Goal: Task Accomplishment & Management: Complete application form

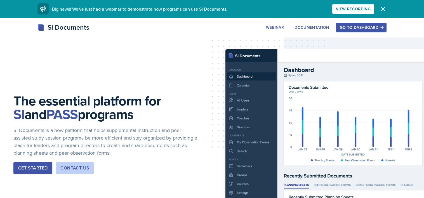
click at [354, 26] on div "Go to Dashboard" at bounding box center [361, 27] width 43 height 4
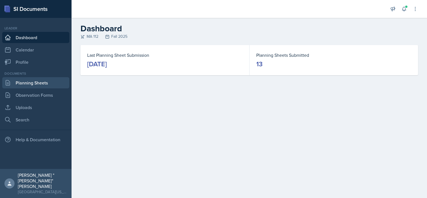
click at [34, 79] on link "Planning Sheets" at bounding box center [35, 82] width 67 height 11
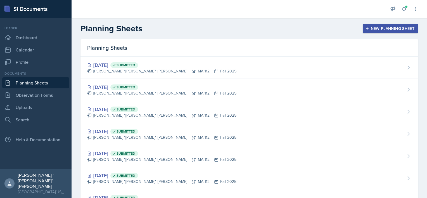
click at [398, 28] on div "New Planning Sheet" at bounding box center [391, 28] width 48 height 4
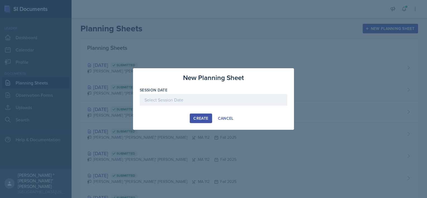
click at [181, 101] on div at bounding box center [214, 100] width 148 height 12
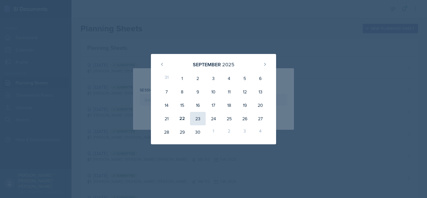
click at [195, 119] on div "23" at bounding box center [198, 118] width 16 height 13
type input "[DATE]"
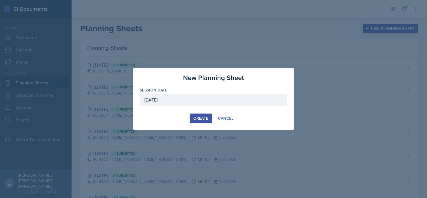
click at [196, 117] on div "Create" at bounding box center [200, 118] width 15 height 4
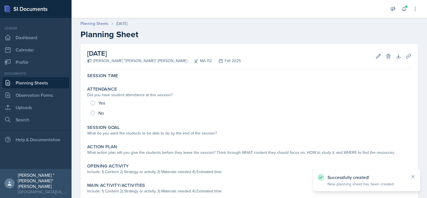
click at [49, 84] on link "Planning Sheets" at bounding box center [35, 82] width 67 height 11
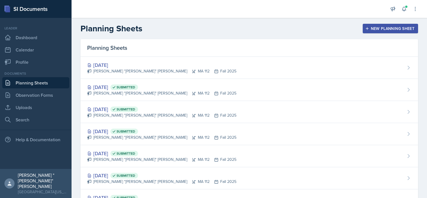
click at [120, 94] on div "[PERSON_NAME] "[PERSON_NAME]" [PERSON_NAME] MA 112 Fall 2025" at bounding box center [161, 93] width 149 height 6
click at [120, 94] on main "Planning Sheets New Planning Sheet Planning Sheets [DATE] [PERSON_NAME] "[PERSO…" at bounding box center [250, 108] width 356 height 180
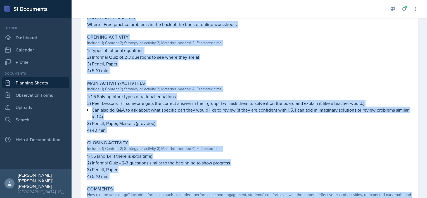
scroll to position [218, 0]
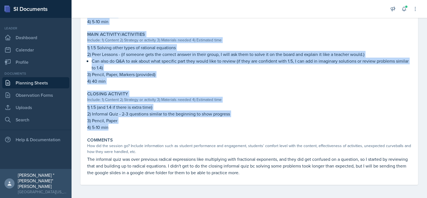
drag, startPoint x: 86, startPoint y: 118, endPoint x: 131, endPoint y: 131, distance: 46.1
click at [131, 131] on div "Session Time 10:00 - 11:00 AM Attendance Did you have student attendance at thi…" at bounding box center [249, 19] width 324 height 332
copy div "Be able to solve rational expressions with expressions in a denominator or unde…"
click at [42, 77] on link "Planning Sheets" at bounding box center [35, 82] width 67 height 11
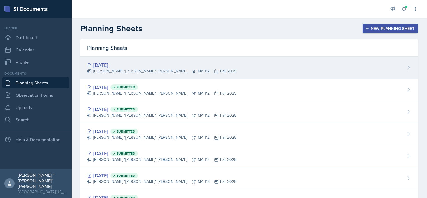
click at [154, 71] on div "[PERSON_NAME] "[PERSON_NAME]" [PERSON_NAME] MA 112 Fall 2025" at bounding box center [161, 71] width 149 height 6
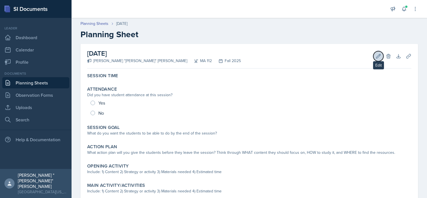
click at [377, 56] on icon at bounding box center [379, 56] width 4 height 4
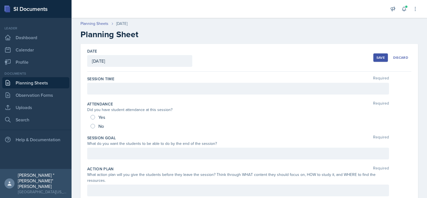
click at [173, 150] on div at bounding box center [238, 154] width 302 height 12
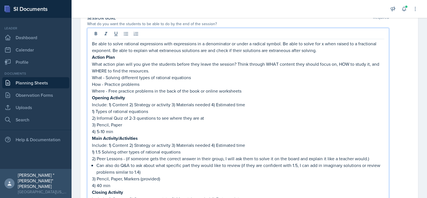
scroll to position [67, 0]
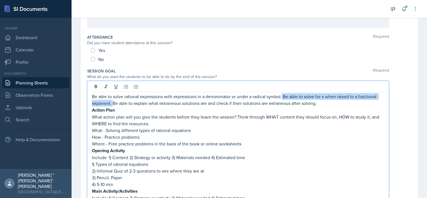
drag, startPoint x: 284, startPoint y: 96, endPoint x: 112, endPoint y: 102, distance: 171.5
click at [112, 102] on p "Be able to solve rational expressions with expressions in a denominator or unde…" at bounding box center [238, 99] width 292 height 13
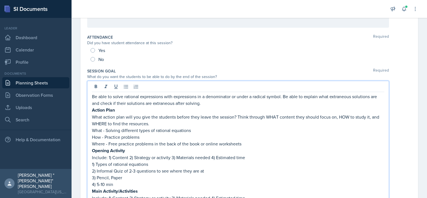
click at [268, 98] on p "Be able to solve rational expressions with expressions in a denominator or unde…" at bounding box center [238, 99] width 292 height 13
click at [259, 102] on p "Be able to solve rational expressions with expressions in a denominator or unde…" at bounding box center [238, 99] width 292 height 13
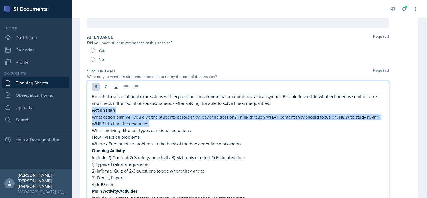
drag, startPoint x: 150, startPoint y: 123, endPoint x: 84, endPoint y: 112, distance: 67.2
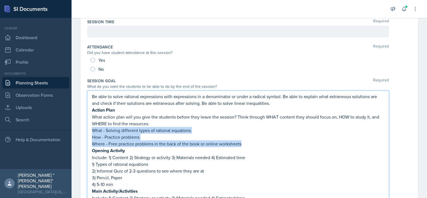
drag, startPoint x: 247, startPoint y: 142, endPoint x: 92, endPoint y: 131, distance: 155.5
click at [92, 131] on div "Be able to solve rational expressions with expressions in a denominator or unde…" at bounding box center [238, 187] width 292 height 189
copy div "What - Solving different types of rational equations How - Practice problems Wh…"
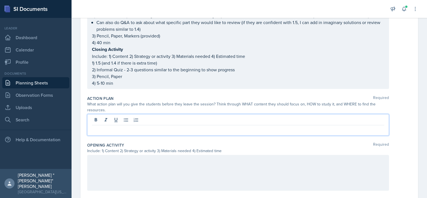
click at [140, 126] on p at bounding box center [238, 129] width 292 height 7
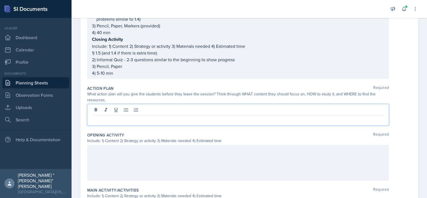
paste div
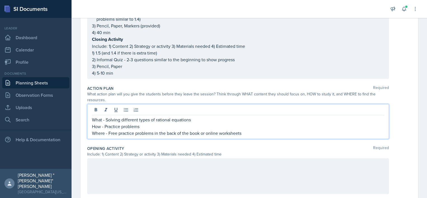
click at [203, 118] on p "What - Solving different types of rational equations" at bounding box center [238, 119] width 292 height 7
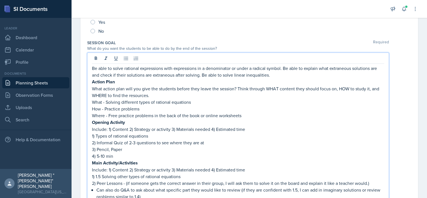
scroll to position [105, 0]
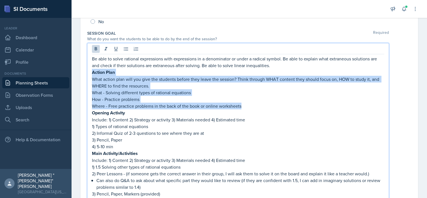
drag, startPoint x: 257, startPoint y: 102, endPoint x: 89, endPoint y: 71, distance: 170.9
click at [89, 71] on div "Be able to solve rational expressions with expressions in a denominator or unde…" at bounding box center [238, 145] width 302 height 204
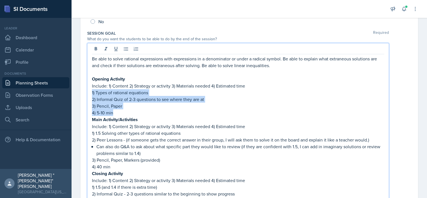
drag, startPoint x: 126, startPoint y: 112, endPoint x: 86, endPoint y: 91, distance: 45.0
click at [88, 89] on div "Be able to solve rational expressions with expressions in a denominator or unde…" at bounding box center [238, 128] width 302 height 170
copy div "1) Types of rational equations 2) Informal Quiz of 2-3 questions to see where t…"
click at [141, 106] on p "3) Pencil, Paper" at bounding box center [238, 106] width 292 height 7
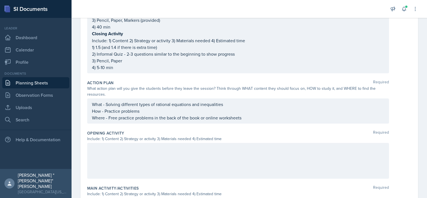
click at [147, 151] on div at bounding box center [238, 161] width 302 height 36
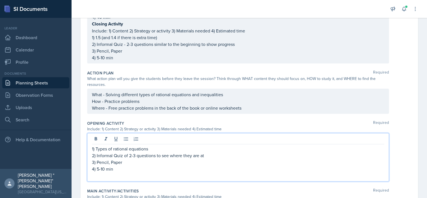
click at [152, 145] on p "1) Types of rational equations" at bounding box center [238, 148] width 292 height 7
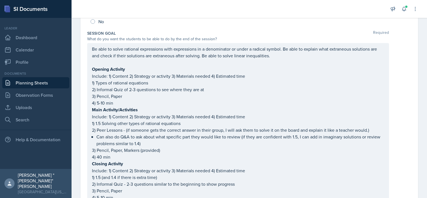
scroll to position [114, 0]
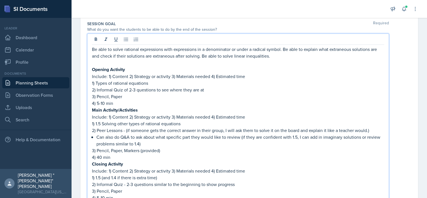
click at [126, 102] on p "4) 5-10 min" at bounding box center [238, 103] width 292 height 7
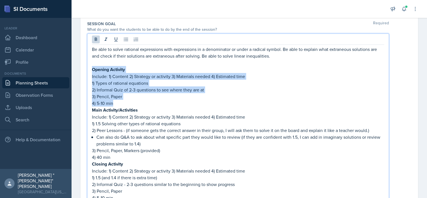
drag, startPoint x: 126, startPoint y: 102, endPoint x: 88, endPoint y: 68, distance: 51.0
click at [88, 68] on div "Be able to solve rational expressions with expressions in a denominator or unde…" at bounding box center [238, 119] width 302 height 170
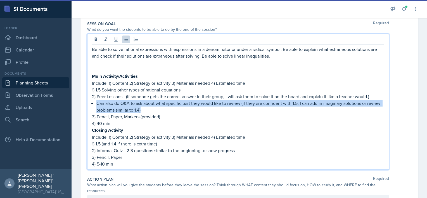
drag, startPoint x: 167, startPoint y: 107, endPoint x: 94, endPoint y: 103, distance: 73.4
click at [94, 103] on div "Be able to solve rational expressions with expressions in a denominator or unde…" at bounding box center [238, 106] width 292 height 121
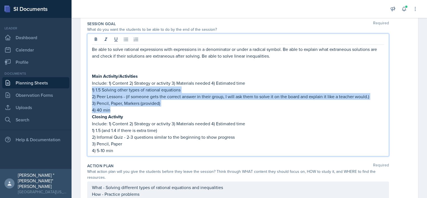
drag, startPoint x: 139, startPoint y: 110, endPoint x: 91, endPoint y: 89, distance: 51.7
click at [91, 89] on div "Be able to solve rational expressions with expressions in a denominator or unde…" at bounding box center [238, 95] width 302 height 123
copy div "1) 1.5 Solving other types of rational equations 2) Peer Lessons - (if someone …"
click at [112, 109] on p "4) 40 min" at bounding box center [238, 110] width 292 height 7
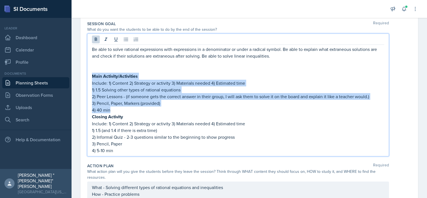
drag, startPoint x: 112, startPoint y: 109, endPoint x: 88, endPoint y: 75, distance: 41.2
click at [88, 75] on div "Be able to solve rational expressions with expressions in a denominator or unde…" at bounding box center [238, 95] width 302 height 123
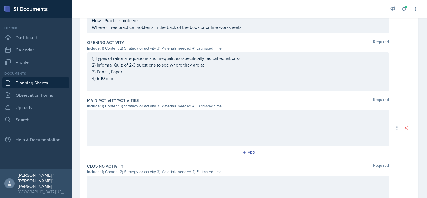
click at [117, 116] on p at bounding box center [238, 116] width 292 height 7
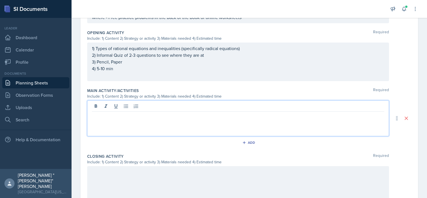
paste div
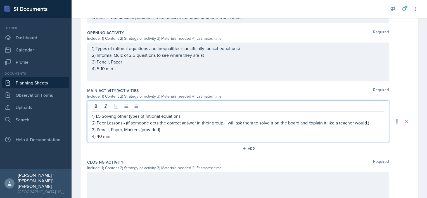
click at [101, 115] on p "1) 1.5 Solving other types of rational equations" at bounding box center [238, 116] width 292 height 7
drag, startPoint x: 192, startPoint y: 115, endPoint x: 124, endPoint y: 114, distance: 68.0
click at [124, 114] on p "1) 1.5-1.6 Solving other types of rational equations" at bounding box center [238, 116] width 292 height 7
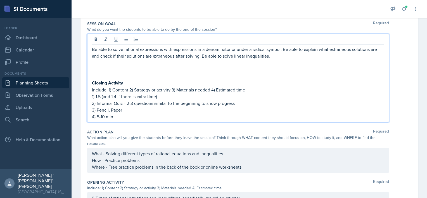
scroll to position [124, 0]
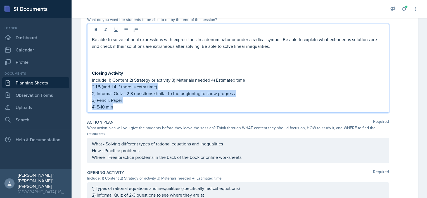
drag, startPoint x: 131, startPoint y: 108, endPoint x: 92, endPoint y: 86, distance: 44.7
click at [92, 86] on div "Be able to solve rational expressions with expressions in a denominator or unde…" at bounding box center [238, 73] width 292 height 74
copy div "1) 1.5 (and 1.4 if there is extra time) 2) Informal Quiz - 2-3 questions simila…"
click at [158, 103] on p "4) 5-10 min" at bounding box center [238, 106] width 292 height 7
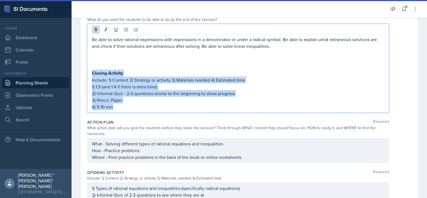
drag, startPoint x: 135, startPoint y: 108, endPoint x: 91, endPoint y: 73, distance: 57.3
click at [91, 73] on div "Be able to solve rational expressions with expressions in a denominator or unde…" at bounding box center [238, 68] width 302 height 89
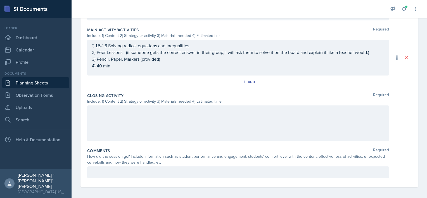
click at [136, 118] on div at bounding box center [238, 123] width 302 height 36
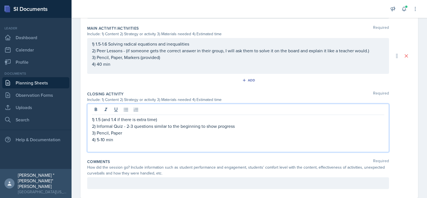
scroll to position [264, 0]
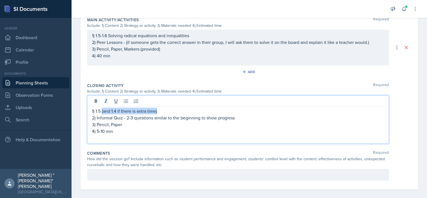
drag, startPoint x: 160, startPoint y: 111, endPoint x: 102, endPoint y: 110, distance: 58.2
click at [102, 110] on p "1) 1.5 (and 1.4 if there is extra time)" at bounding box center [238, 111] width 292 height 7
click at [103, 110] on p "1) 1.5 -1.6" at bounding box center [238, 111] width 292 height 7
click at [101, 110] on p "1) 1.5 -1.6" at bounding box center [238, 111] width 292 height 7
drag, startPoint x: 218, startPoint y: 116, endPoint x: 206, endPoint y: 118, distance: 11.9
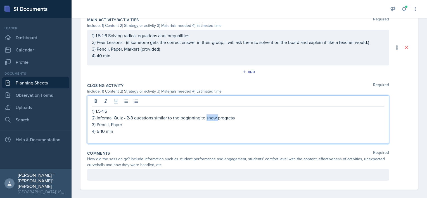
click at [206, 118] on p "2) Informal Quiz - 2-3 questions similar to the beginning to show progress" at bounding box center [238, 117] width 292 height 7
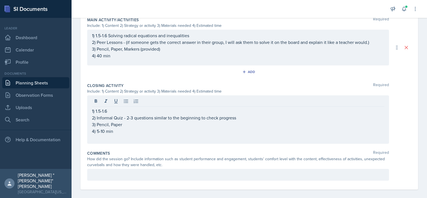
click at [209, 159] on div "How did the session go? Include information such as student performance and eng…" at bounding box center [238, 162] width 302 height 12
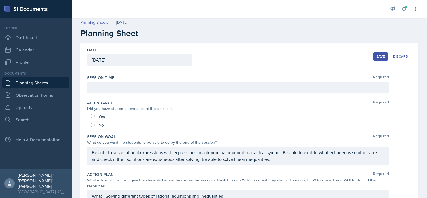
scroll to position [0, 0]
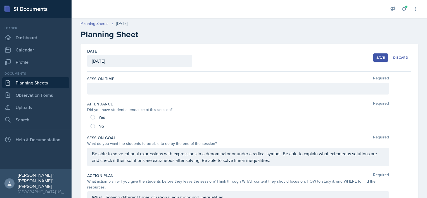
click at [134, 91] on div at bounding box center [238, 89] width 302 height 12
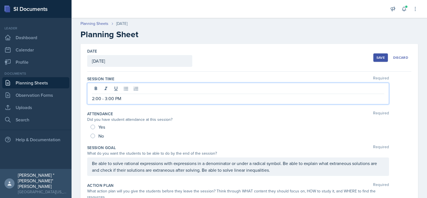
click at [246, 74] on div "Session Time Required 2:00 - 3:00 PM" at bounding box center [249, 91] width 324 height 35
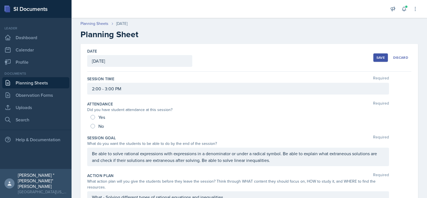
click at [377, 56] on div "Save" at bounding box center [381, 57] width 8 height 4
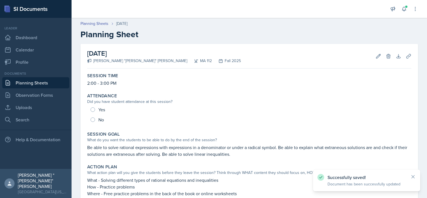
click at [58, 82] on link "Planning Sheets" at bounding box center [35, 82] width 67 height 11
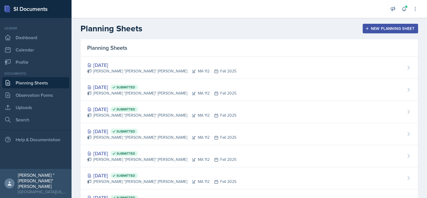
click at [387, 28] on div "New Planning Sheet" at bounding box center [391, 28] width 48 height 4
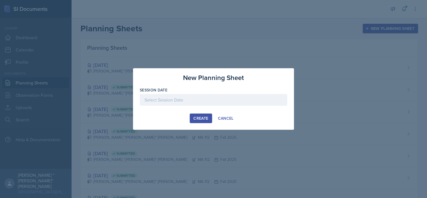
click at [167, 104] on div at bounding box center [214, 100] width 148 height 12
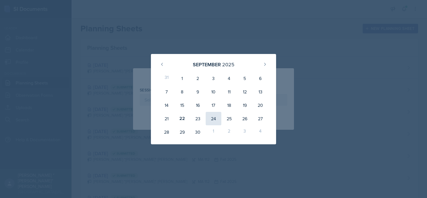
click at [218, 117] on div "24" at bounding box center [214, 118] width 16 height 13
type input "[DATE]"
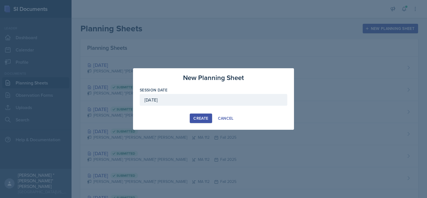
click at [205, 118] on div "Create" at bounding box center [200, 118] width 15 height 4
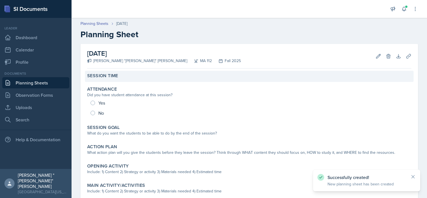
click at [129, 78] on div "Session Time" at bounding box center [249, 76] width 324 height 6
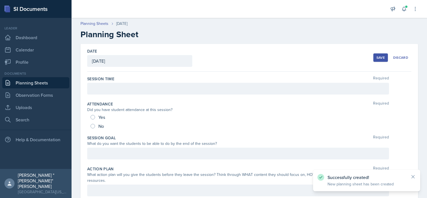
click at [114, 89] on div at bounding box center [238, 89] width 302 height 12
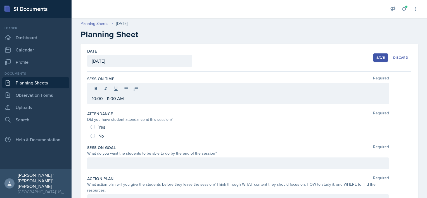
click at [140, 156] on div "What do you want the students to be able to do by the end of the session?" at bounding box center [238, 153] width 302 height 6
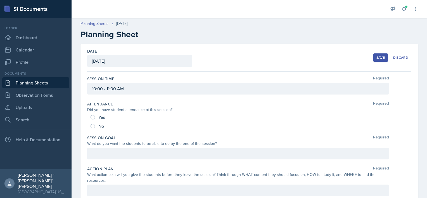
click at [136, 160] on div "Session Goal Required What do you want the students to be able to do by the end…" at bounding box center [249, 148] width 324 height 31
click at [135, 159] on div at bounding box center [238, 154] width 302 height 12
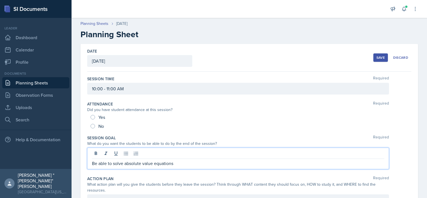
click at [377, 57] on div "Save" at bounding box center [381, 57] width 8 height 4
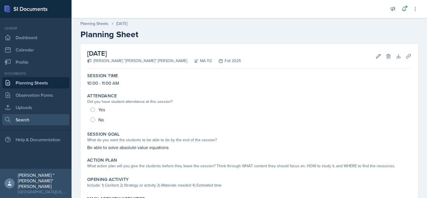
click at [16, 114] on div "Documents Planning Sheets Observation Forms Uploads Search" at bounding box center [35, 98] width 67 height 54
click at [20, 118] on link "Search" at bounding box center [35, 119] width 67 height 11
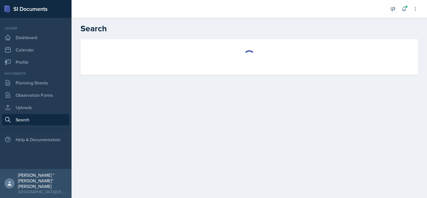
select select "all"
select select "1"
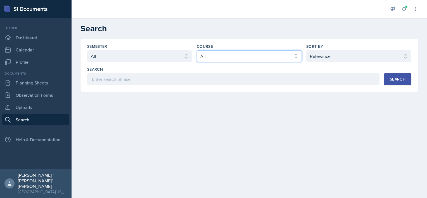
click at [231, 51] on select "Select course All ACC 211 ACC 212 ACC 307 BYS 119 BYS 215 BYS 300 CH 101 CH 121…" at bounding box center [249, 56] width 105 height 12
select select "9b8fb5b2-7103-4019-a785-b6c4379b6829"
click at [197, 50] on select "Select course All ACC 211 ACC 212 ACC 307 BYS 119 BYS 215 BYS 300 CH 101 CH 121…" at bounding box center [249, 56] width 105 height 12
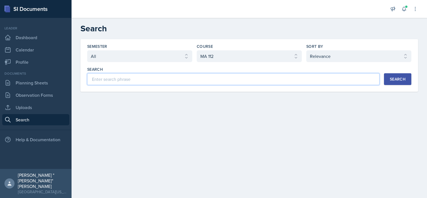
click at [188, 76] on input at bounding box center [233, 79] width 292 height 12
type input "Absolute Value"
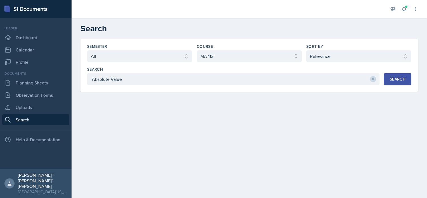
click at [391, 84] on button "Search" at bounding box center [397, 79] width 27 height 12
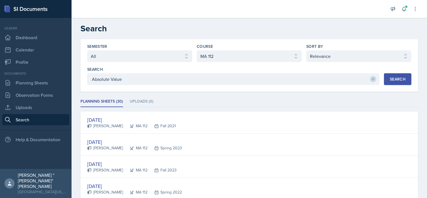
click at [91, 118] on div "[DATE]" at bounding box center [131, 120] width 89 height 8
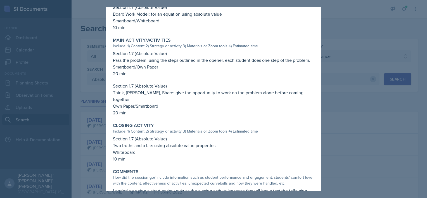
scroll to position [232, 0]
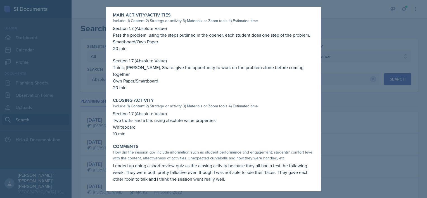
click at [100, 141] on div at bounding box center [213, 99] width 427 height 198
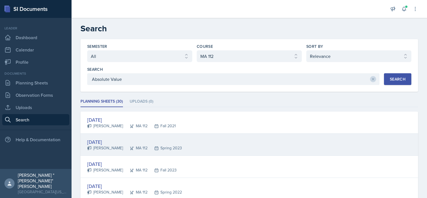
click at [112, 138] on div "[DATE]" at bounding box center [134, 142] width 95 height 8
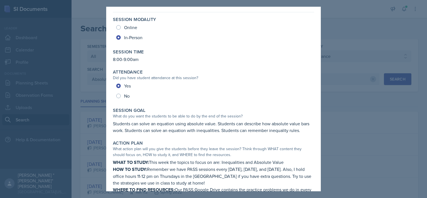
scroll to position [28, 0]
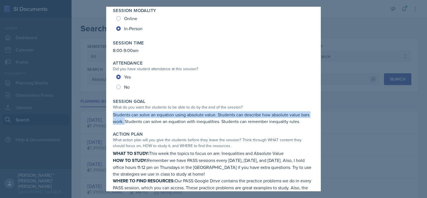
drag, startPoint x: 134, startPoint y: 121, endPoint x: 112, endPoint y: 115, distance: 22.9
click at [112, 115] on div "Session Goal What do you want the students to be able to do by the end of the s…" at bounding box center [214, 111] width 206 height 30
copy p "Students can solve an equation using absolute value. Students can describe how …"
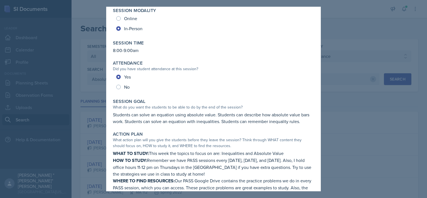
click at [76, 107] on div at bounding box center [213, 99] width 427 height 198
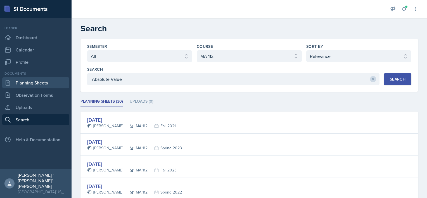
click at [25, 81] on link "Planning Sheets" at bounding box center [35, 82] width 67 height 11
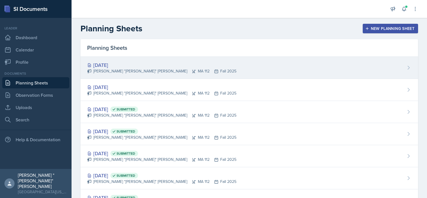
click at [120, 64] on div "[DATE]" at bounding box center [161, 65] width 149 height 8
click at [120, 64] on main "Planning Sheets New Planning Sheet Planning Sheets [DATE] [PERSON_NAME] "[PERSO…" at bounding box center [250, 108] width 356 height 180
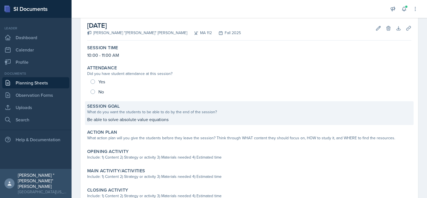
click at [150, 120] on p "Be able to solve absolute value equations" at bounding box center [249, 119] width 324 height 7
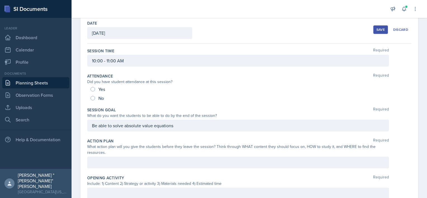
scroll to position [26, 0]
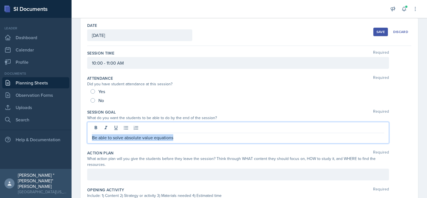
drag, startPoint x: 186, startPoint y: 126, endPoint x: 76, endPoint y: 129, distance: 110.2
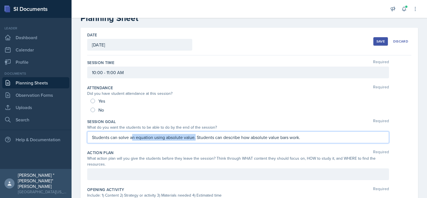
drag, startPoint x: 195, startPoint y: 138, endPoint x: 132, endPoint y: 136, distance: 63.5
click at [132, 136] on p "Students can solve an equation using absolute value. Students can describe how …" at bounding box center [238, 137] width 292 height 7
click at [290, 139] on p "Students can solve absolute value equations. Students can describe how absolute…" at bounding box center [238, 137] width 292 height 7
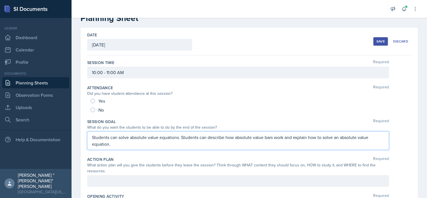
click at [149, 143] on p "Students can solve absolute value equations. Students can describe how absolute…" at bounding box center [238, 140] width 292 height 13
drag, startPoint x: 114, startPoint y: 145, endPoint x: 84, endPoint y: 134, distance: 31.7
copy p "Students can solve absolute value equations. Students can describe how absolute…"
click at [137, 147] on div "Students can solve absolute value equations. Students can describe how absolute…" at bounding box center [238, 140] width 302 height 18
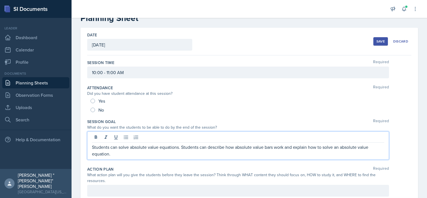
scroll to position [26, 0]
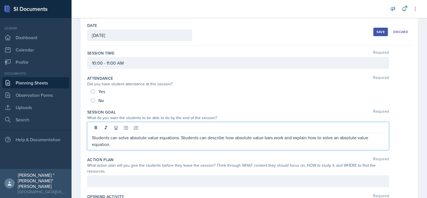
click at [141, 148] on div "Students can solve absolute value equations. Students can describe how absolute…" at bounding box center [238, 136] width 302 height 28
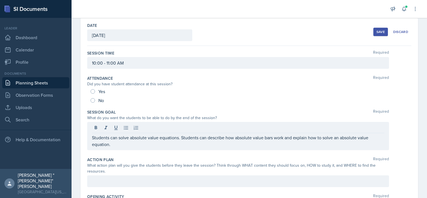
click at [139, 155] on div "Action Plan Required What action plan will you give the students before they le…" at bounding box center [249, 173] width 324 height 37
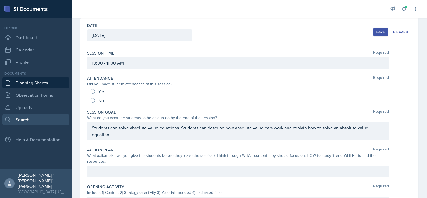
click at [22, 117] on link "Search" at bounding box center [35, 119] width 67 height 11
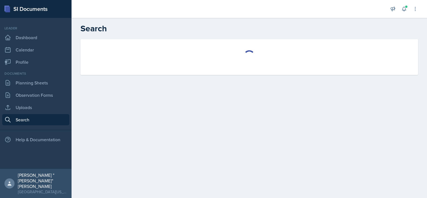
select select "all"
select select "1"
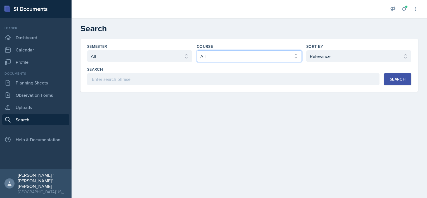
click at [210, 53] on select "Select course All ACC 211 ACC 212 ACC 307 BYS 119 BYS 215 BYS 300 CH 101 CH 121…" at bounding box center [249, 56] width 105 height 12
select select "9b8fb5b2-7103-4019-a785-b6c4379b6829"
click at [197, 50] on select "Select course All ACC 211 ACC 212 ACC 307 BYS 119 BYS 215 BYS 300 CH 101 CH 121…" at bounding box center [249, 56] width 105 height 12
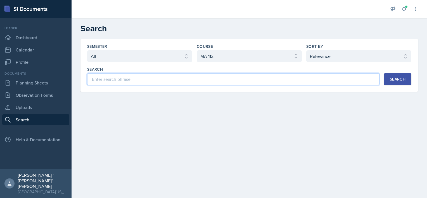
click at [144, 84] on input at bounding box center [233, 79] width 292 height 12
type input "Absolute value"
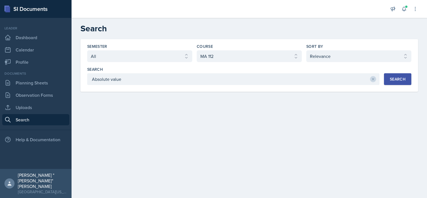
click at [401, 82] on button "Search" at bounding box center [397, 79] width 27 height 12
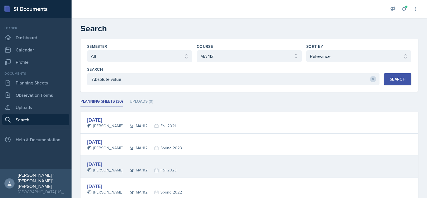
click at [115, 160] on div "[DATE]" at bounding box center [131, 164] width 89 height 8
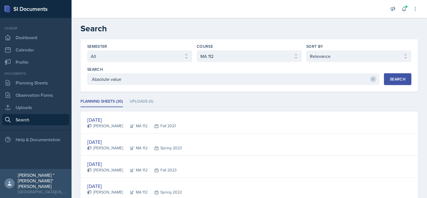
click at [0, 0] on div at bounding box center [0, 0] width 0 height 0
click at [122, 161] on div "[DATE]" at bounding box center [131, 164] width 89 height 8
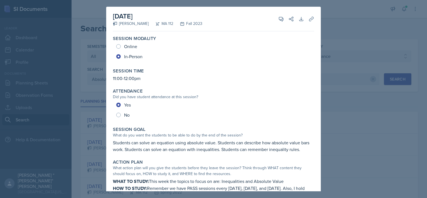
click at [89, 166] on div at bounding box center [213, 99] width 427 height 198
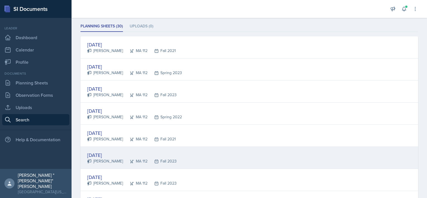
scroll to position [84, 0]
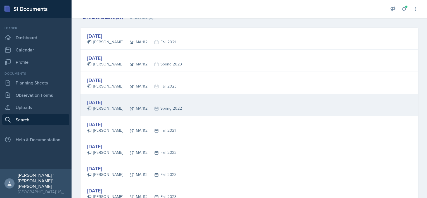
click at [117, 104] on div "[DATE]" at bounding box center [134, 102] width 95 height 8
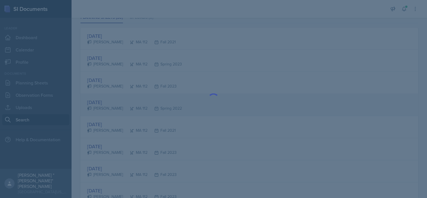
click at [117, 104] on div at bounding box center [213, 99] width 215 height 22
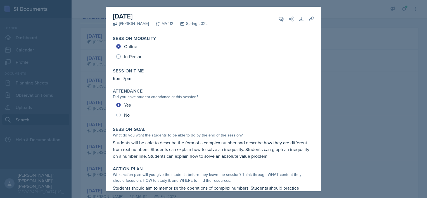
drag, startPoint x: 83, startPoint y: 84, endPoint x: 98, endPoint y: 95, distance: 18.5
click at [83, 84] on div at bounding box center [213, 99] width 427 height 198
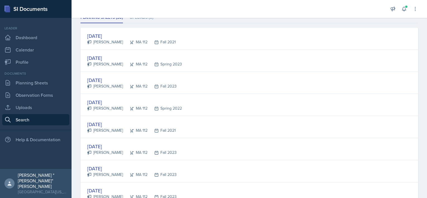
click at [113, 152] on div "[PERSON_NAME]" at bounding box center [105, 153] width 36 height 6
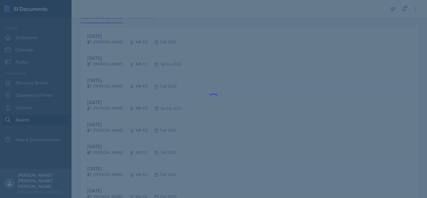
click at [115, 150] on div at bounding box center [213, 99] width 427 height 198
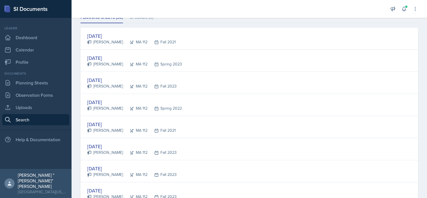
click at [114, 146] on div "[DATE]" at bounding box center [131, 147] width 89 height 8
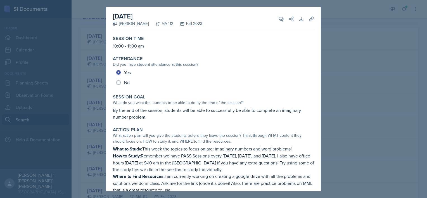
click at [88, 127] on div at bounding box center [213, 99] width 427 height 198
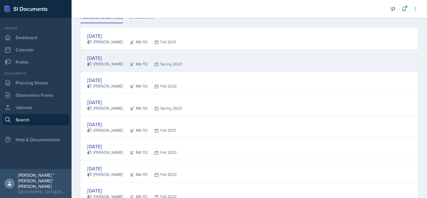
click at [105, 61] on div "[PERSON_NAME]" at bounding box center [105, 64] width 36 height 6
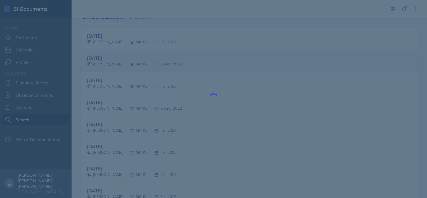
click at [105, 61] on div at bounding box center [213, 99] width 427 height 198
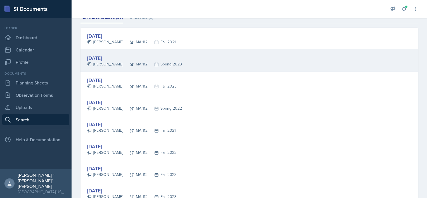
click at [113, 59] on div "[DATE]" at bounding box center [134, 58] width 95 height 8
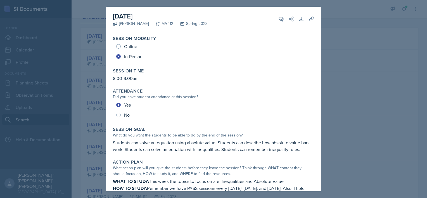
scroll to position [56, 0]
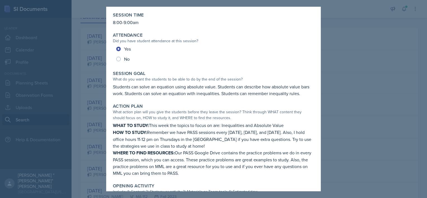
drag, startPoint x: 215, startPoint y: 173, endPoint x: 223, endPoint y: 172, distance: 8.3
click at [223, 172] on p "WHERE TO FIND RESOURCES: Our PASS Google Drive contains the practice problems w…" at bounding box center [213, 162] width 201 height 27
drag, startPoint x: 216, startPoint y: 172, endPoint x: 111, endPoint y: 127, distance: 114.5
click at [111, 127] on div "Action Plan What action plan will you give the students before they leave the s…" at bounding box center [214, 139] width 206 height 77
copy div "WHAT TO STUDY: This week the topics to focus on are: Inequalities and Absolute …"
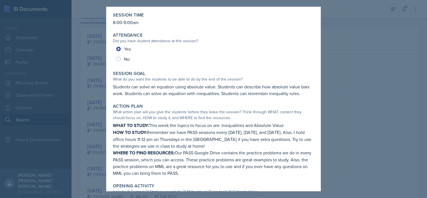
click at [186, 90] on p "Students can solve an equation using absolute value. Students can describe how …" at bounding box center [213, 89] width 201 height 13
click at [105, 100] on div at bounding box center [213, 99] width 427 height 198
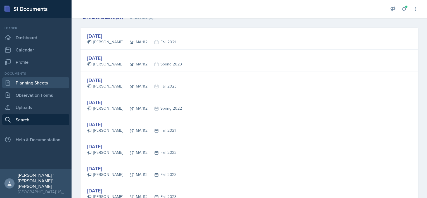
click at [42, 87] on link "Planning Sheets" at bounding box center [35, 82] width 67 height 11
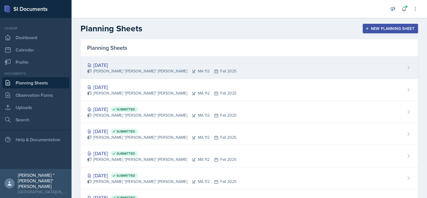
click at [126, 74] on div "[PERSON_NAME] "[PERSON_NAME]" [PERSON_NAME] MA 112 Fall 2025" at bounding box center [161, 71] width 149 height 6
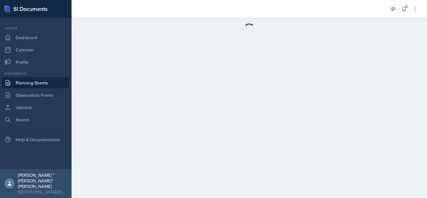
click at [126, 74] on main at bounding box center [250, 108] width 356 height 180
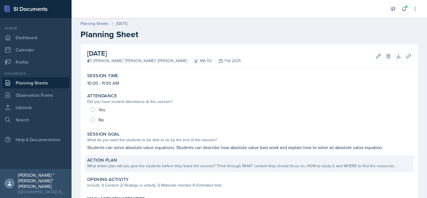
click at [153, 166] on div "What action plan will you give the students before they leave the session? Thin…" at bounding box center [249, 166] width 324 height 6
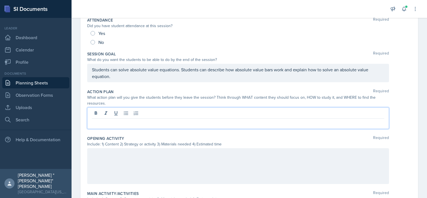
scroll to position [94, 0]
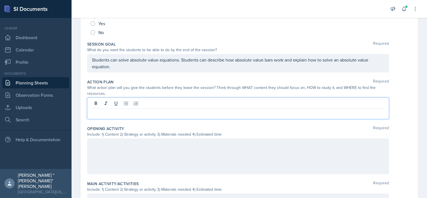
click at [150, 112] on p at bounding box center [238, 113] width 292 height 7
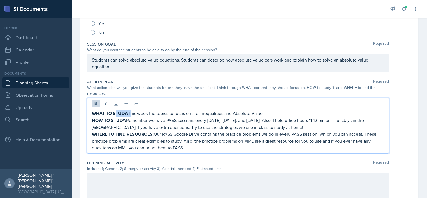
drag, startPoint x: 129, startPoint y: 112, endPoint x: 148, endPoint y: 128, distance: 24.6
click at [116, 111] on p "WHAT TO STUDY: This week the topics to focus on are: Inequalities and Absolute …" at bounding box center [238, 113] width 292 height 7
click at [198, 148] on p "WHERE TO FIND RESOURCES: Our PASS Google Drive contains the practice problems w…" at bounding box center [238, 141] width 292 height 20
drag, startPoint x: 198, startPoint y: 148, endPoint x: 92, endPoint y: 109, distance: 112.9
click at [92, 109] on div "WHAT TO STUDY: This week the topics to focus on are: Inequalities and Absolute …" at bounding box center [238, 126] width 302 height 56
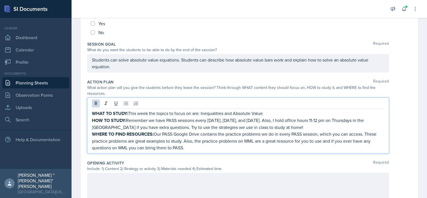
click at [186, 144] on p "WHERE TO FIND RESOURCES: Our PASS Google Drive contains the practice problems w…" at bounding box center [238, 141] width 292 height 20
click at [284, 126] on p "HOW TO STUDY: Remember we have PASS sessions every [DATE], [DATE], and [DATE]. …" at bounding box center [238, 124] width 292 height 14
drag, startPoint x: 156, startPoint y: 120, endPoint x: 127, endPoint y: 121, distance: 28.8
click at [127, 121] on p "HOW TO STUDY: Remember we have PASS sessions every [DATE], [DATE], and [DATE]. …" at bounding box center [238, 124] width 292 height 14
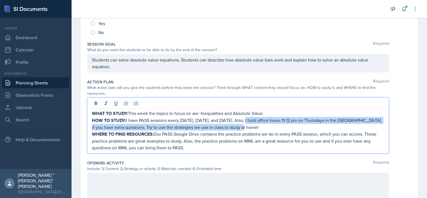
drag, startPoint x: 258, startPoint y: 127, endPoint x: 252, endPoint y: 119, distance: 10.6
click at [252, 119] on p "HOW TO STUDY: I have PASS sessions every [DATE], [DATE], and [DATE]. Also, I ho…" at bounding box center [238, 124] width 292 height 14
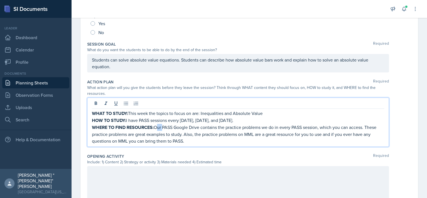
drag, startPoint x: 163, startPoint y: 125, endPoint x: 156, endPoint y: 127, distance: 6.7
click at [156, 127] on p "WHERE TO FIND RESOURCES: Our PASS Google Drive contains the practice problems w…" at bounding box center [238, 134] width 292 height 20
click at [313, 127] on p "WHERE TO FIND RESOURCES: PASS Google Drive contains the practice problems we do…" at bounding box center [238, 134] width 292 height 20
click at [314, 126] on p "WHERE TO FIND RESOURCES: PASS Google Drive contains the practice problems we do…" at bounding box center [238, 134] width 292 height 20
drag, startPoint x: 360, startPoint y: 125, endPoint x: 315, endPoint y: 125, distance: 45.0
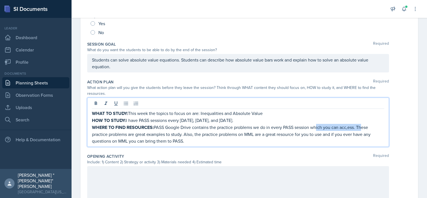
click at [315, 125] on p "WHERE TO FIND RESOURCES: PASS Google Drive contains the practice problems we do…" at bounding box center [238, 134] width 292 height 20
drag, startPoint x: 294, startPoint y: 139, endPoint x: 314, endPoint y: 125, distance: 24.1
click at [314, 125] on p "WHERE TO FIND RESOURCES: PASS Google Drive contains the practice problems we do…" at bounding box center [238, 134] width 292 height 20
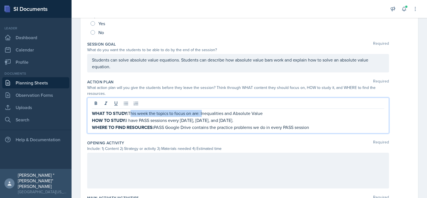
drag, startPoint x: 202, startPoint y: 112, endPoint x: 130, endPoint y: 113, distance: 72.7
click at [130, 113] on p "WHAT TO STUDY: This week the topics to focus on are: Inequalities and Absolute …" at bounding box center [238, 113] width 292 height 7
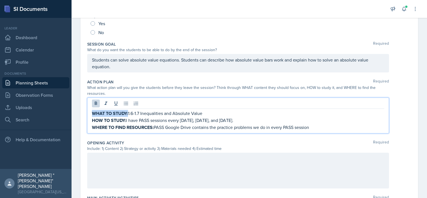
drag, startPoint x: 129, startPoint y: 114, endPoint x: 82, endPoint y: 114, distance: 46.1
click at [82, 114] on div "Date [DATE] [DATE] 31 1 2 3 4 5 6 7 8 9 10 11 12 13 14 15 16 17 18 19 20 21 22 …" at bounding box center [250, 152] width 338 height 405
drag, startPoint x: 127, startPoint y: 119, endPoint x: 90, endPoint y: 117, distance: 37.5
click at [90, 117] on div "What - 1.6-1.7 Inequalities and Absolute Value HOW TO STUDY: I have PASS sessio…" at bounding box center [238, 116] width 302 height 36
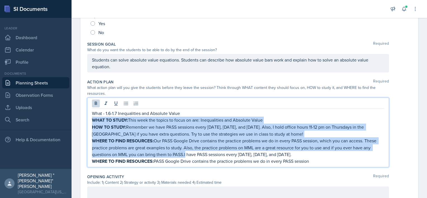
drag, startPoint x: 185, startPoint y: 153, endPoint x: 91, endPoint y: 119, distance: 99.9
click at [91, 119] on div "What - 1.6-1.7 Inequalities and Absolute Value WHAT TO STUDY: This week the top…" at bounding box center [238, 133] width 302 height 70
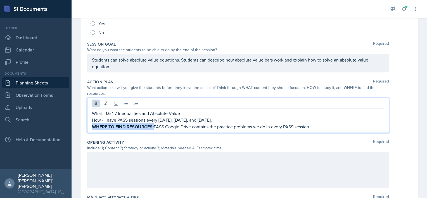
drag, startPoint x: 154, startPoint y: 124, endPoint x: 81, endPoint y: 136, distance: 74.7
click at [81, 136] on div "Date [DATE] [DATE] 31 1 2 3 4 5 6 7 8 9 10 11 12 13 14 15 16 17 18 19 20 21 22 …" at bounding box center [250, 152] width 338 height 404
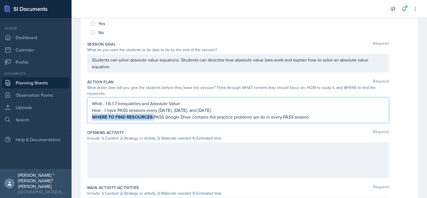
scroll to position [84, 0]
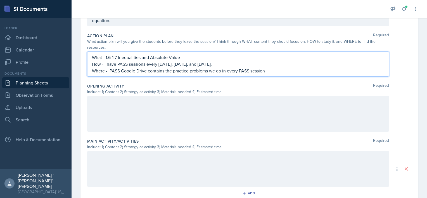
click at [138, 106] on div at bounding box center [238, 114] width 302 height 36
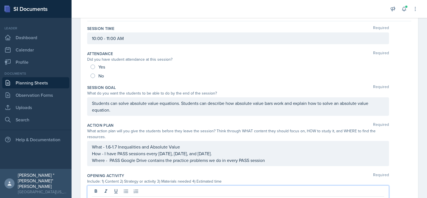
scroll to position [0, 0]
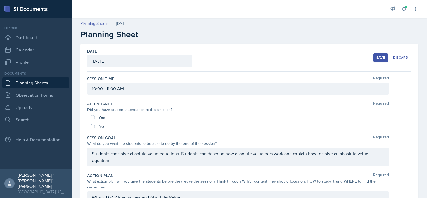
click at [377, 56] on div "Save" at bounding box center [381, 57] width 8 height 4
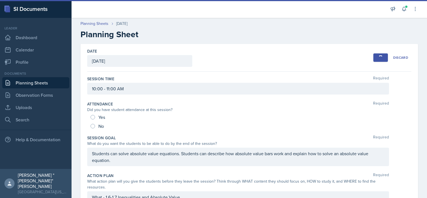
click at [42, 82] on link "Planning Sheets" at bounding box center [35, 82] width 67 height 11
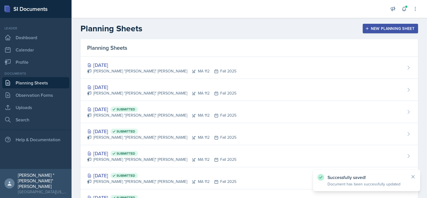
click at [387, 27] on div "New Planning Sheet" at bounding box center [391, 28] width 48 height 4
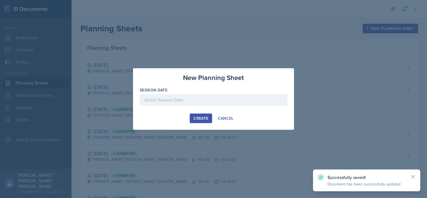
click at [230, 95] on div at bounding box center [214, 100] width 148 height 12
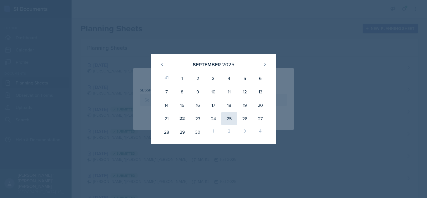
click at [226, 119] on div "25" at bounding box center [229, 118] width 16 height 13
type input "[DATE]"
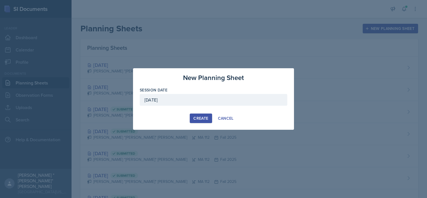
click at [201, 119] on div "Create" at bounding box center [200, 118] width 15 height 4
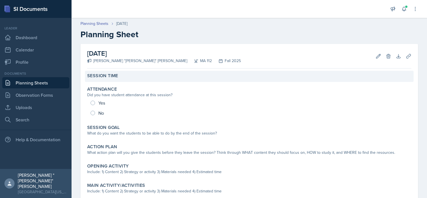
click at [123, 80] on div "Session Time" at bounding box center [249, 76] width 329 height 11
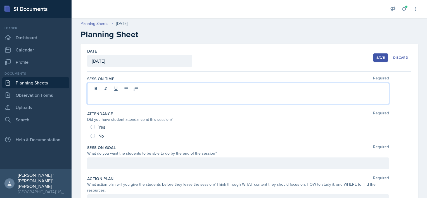
click at [123, 88] on div at bounding box center [238, 94] width 302 height 22
click at [157, 160] on div at bounding box center [238, 163] width 302 height 12
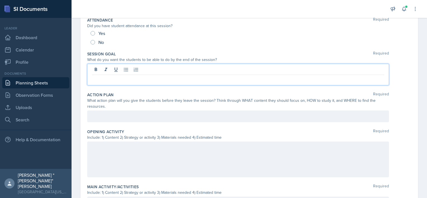
click at [135, 115] on p at bounding box center [238, 116] width 292 height 7
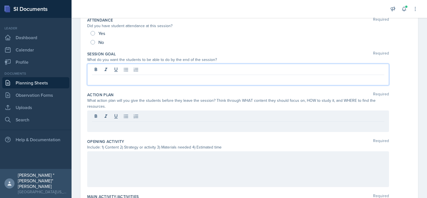
scroll to position [93, 0]
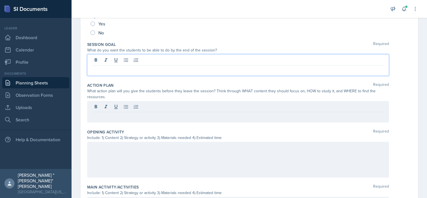
click at [140, 67] on p at bounding box center [238, 70] width 292 height 7
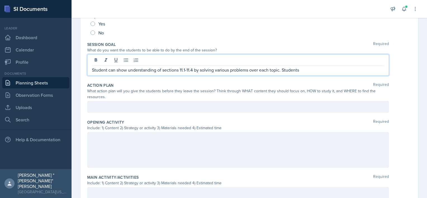
click at [107, 67] on p "Student can show understanding of sections 11.1-11.4 by solving various problem…" at bounding box center [238, 70] width 292 height 7
click at [312, 68] on p "Students can show understanding of sections 11.1-11.4 by solving various proble…" at bounding box center [238, 70] width 292 height 7
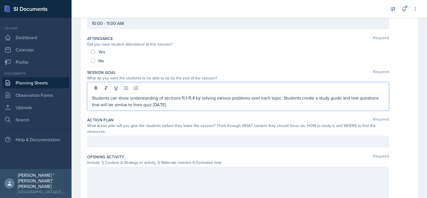
scroll to position [0, 0]
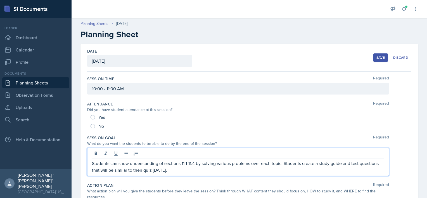
click at [369, 53] on div "Date [DATE] [DATE] 31 1 2 3 4 5 6 7 8 9 10 11 12 13 14 15 16 17 18 19 20 21 22 …" at bounding box center [249, 58] width 324 height 28
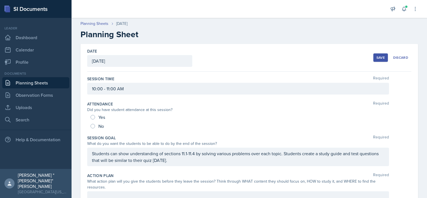
click at [377, 57] on div "Save" at bounding box center [381, 57] width 8 height 4
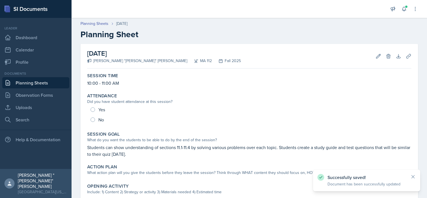
click at [58, 78] on link "Planning Sheets" at bounding box center [35, 82] width 67 height 11
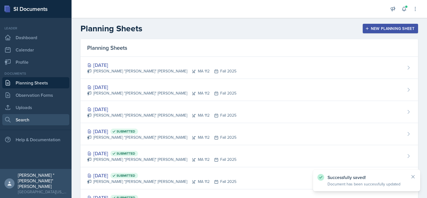
click at [41, 119] on link "Search" at bounding box center [35, 119] width 67 height 11
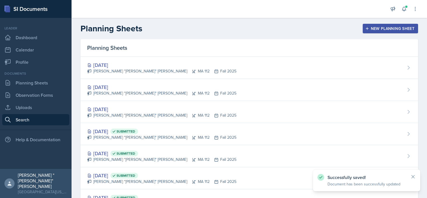
select select "all"
select select "1"
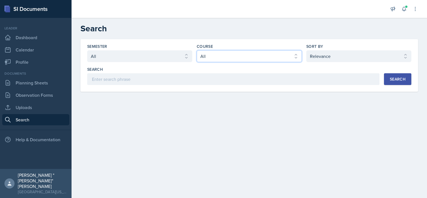
click at [241, 55] on select "Select course All ACC 211 ACC 212 ACC 307 BYS 119 BYS 215 BYS 300 CH 101 CH 121…" at bounding box center [249, 56] width 105 height 12
select select "9b8fb5b2-7103-4019-a785-b6c4379b6829"
click at [197, 50] on select "Select course All ACC 211 ACC 212 ACC 307 BYS 119 BYS 215 BYS 300 CH 101 CH 121…" at bounding box center [249, 56] width 105 height 12
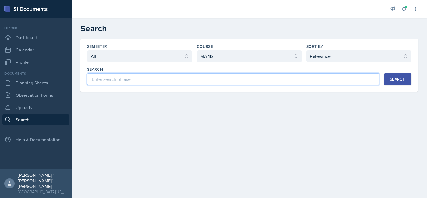
click at [115, 79] on input at bounding box center [233, 79] width 292 height 12
click at [152, 79] on input at bounding box center [233, 79] width 292 height 12
type input "Absolute Value"
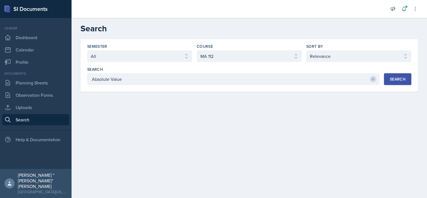
click at [398, 79] on div "Search" at bounding box center [398, 79] width 16 height 4
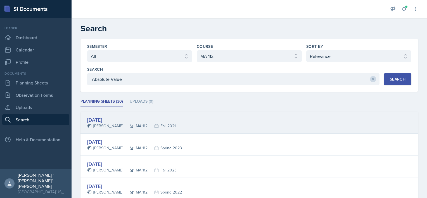
click at [148, 124] on div "Fall 2021" at bounding box center [162, 126] width 28 height 6
click at [0, 0] on div at bounding box center [0, 0] width 0 height 0
click at [143, 118] on div "[DATE]" at bounding box center [131, 120] width 89 height 8
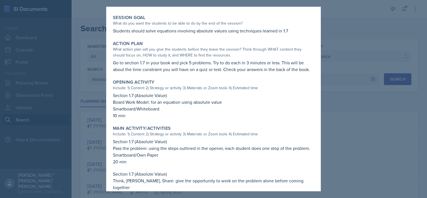
scroll to position [168, 0]
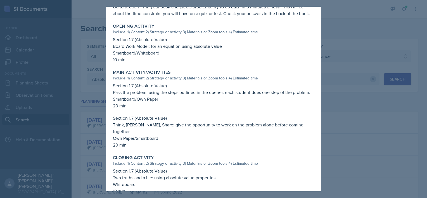
click at [367, 77] on div at bounding box center [213, 99] width 427 height 198
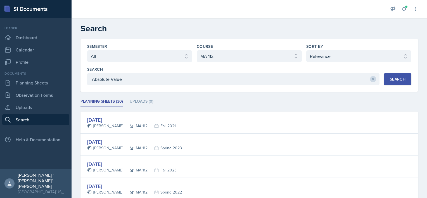
click at [41, 72] on div "Documents" at bounding box center [35, 73] width 67 height 5
click at [45, 81] on link "Planning Sheets" at bounding box center [35, 82] width 67 height 11
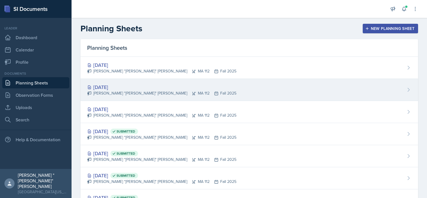
click at [120, 88] on div "[DATE]" at bounding box center [161, 87] width 149 height 8
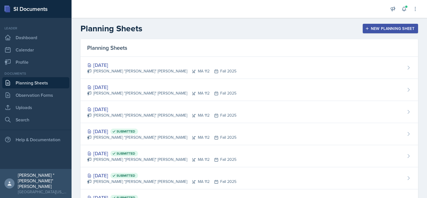
click at [120, 88] on main "Planning Sheets New Planning Sheet Planning Sheets [DATE] [PERSON_NAME] "[PERSO…" at bounding box center [250, 108] width 356 height 180
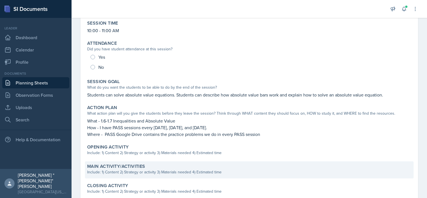
scroll to position [84, 0]
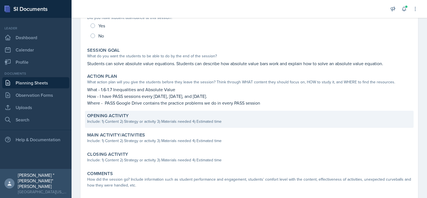
click at [131, 121] on div "Include: 1) Content 2) Strategy or activity 3) Materials needed 4) Estimated ti…" at bounding box center [249, 122] width 324 height 6
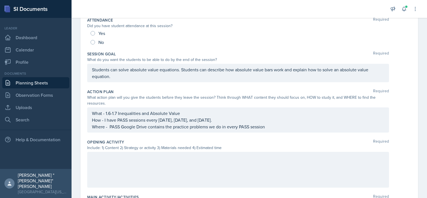
click at [131, 155] on div at bounding box center [238, 170] width 302 height 36
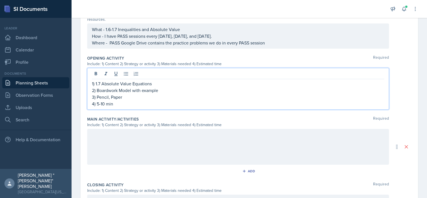
click at [161, 140] on div at bounding box center [238, 147] width 302 height 36
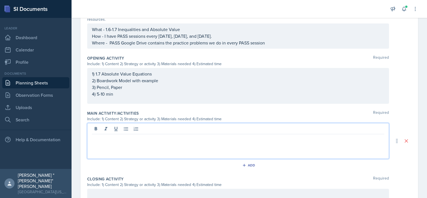
scroll to position [177, 0]
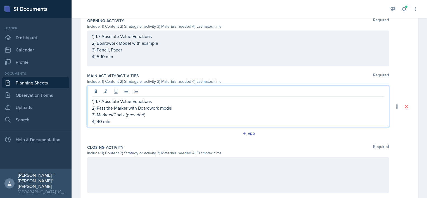
click at [148, 171] on div at bounding box center [238, 175] width 302 height 36
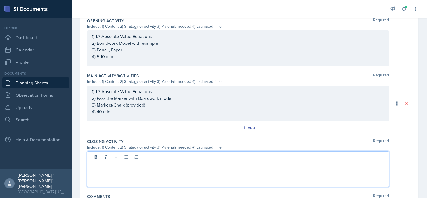
scroll to position [215, 0]
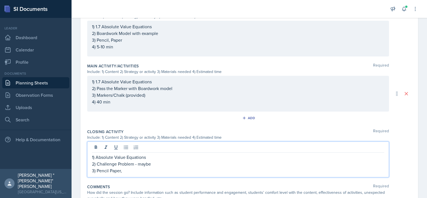
click at [158, 163] on p "2) Challenge Problem - maybe" at bounding box center [238, 163] width 292 height 7
click at [149, 170] on p "3) Pencil Paper," at bounding box center [238, 170] width 292 height 7
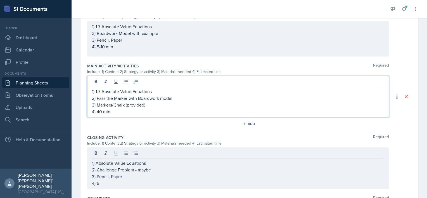
scroll to position [221, 0]
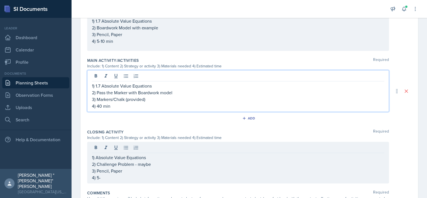
click at [103, 100] on div "1) 1.7 Absolute Value Equations 2) Pass the Marker with Boardwork model 3) Mark…" at bounding box center [238, 95] width 292 height 27
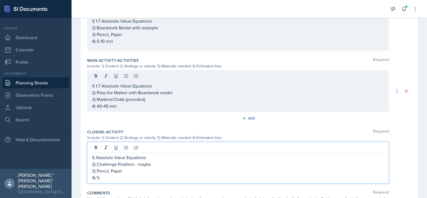
click at [118, 170] on div "1) Absolute Value Equations 2) Challenge Problem - maybe 3) Pencil, Paper 4) 5-" at bounding box center [238, 167] width 292 height 27
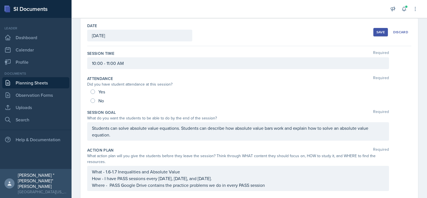
scroll to position [0, 0]
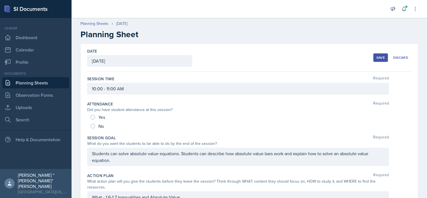
click at [379, 56] on div "Save" at bounding box center [381, 57] width 8 height 4
